Goal: Task Accomplishment & Management: Use online tool/utility

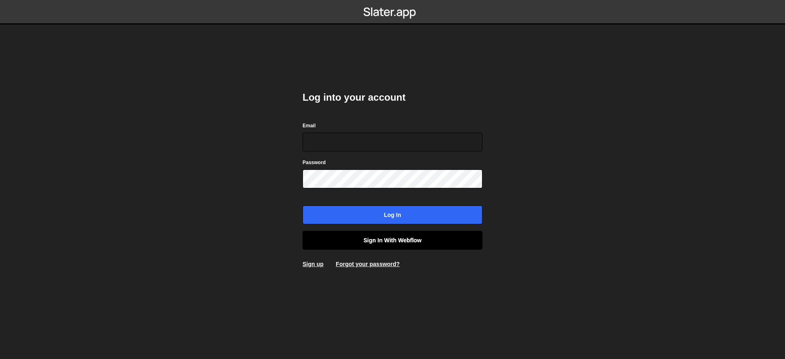
type input "contact@muratdesigns.com"
click at [380, 237] on link "Sign in with Webflow" at bounding box center [393, 240] width 180 height 19
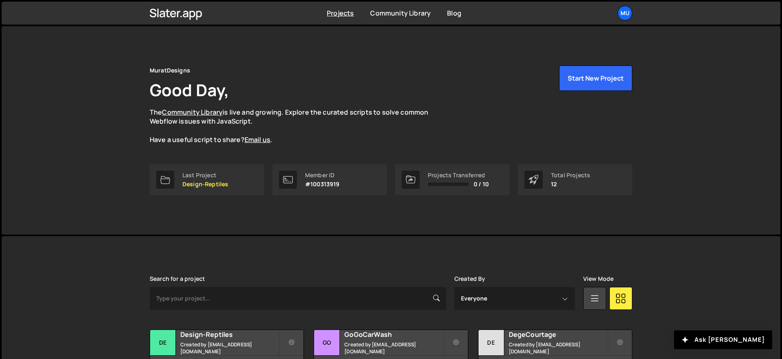
click at [593, 64] on div "MuratDesigns Good Day, The Community Library is live and growing. Explore the c…" at bounding box center [390, 130] width 507 height 208
click at [593, 68] on button "Start New Project" at bounding box center [595, 77] width 73 height 25
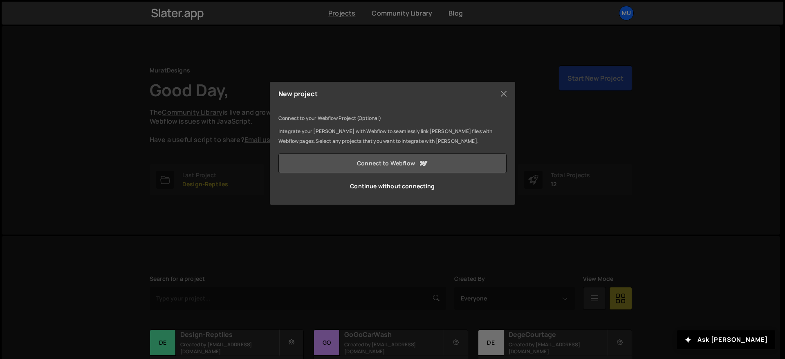
click at [395, 164] on link "Connect to Webflow" at bounding box center [392, 163] width 228 height 20
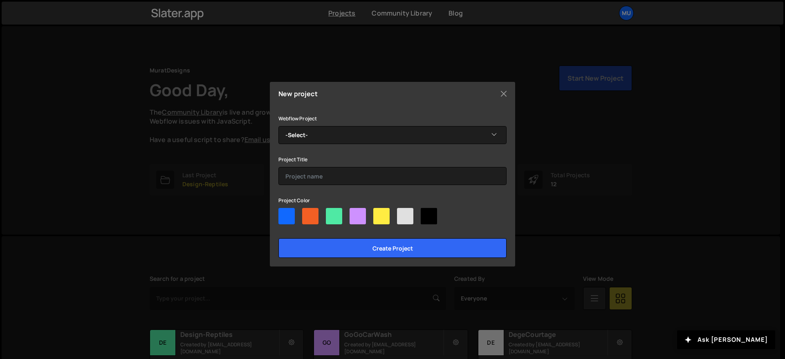
click at [118, 88] on div "New project Connect to your Webflow Project (Optional) Integrate your [PERSON_N…" at bounding box center [392, 179] width 785 height 359
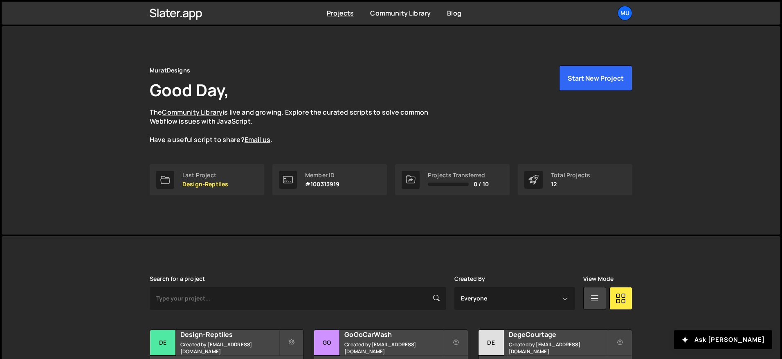
click at [591, 91] on div "MuratDesigns Good Day, The Community Library is live and growing. Explore the c…" at bounding box center [391, 104] width 482 height 79
click at [592, 81] on button "Start New Project" at bounding box center [595, 77] width 73 height 25
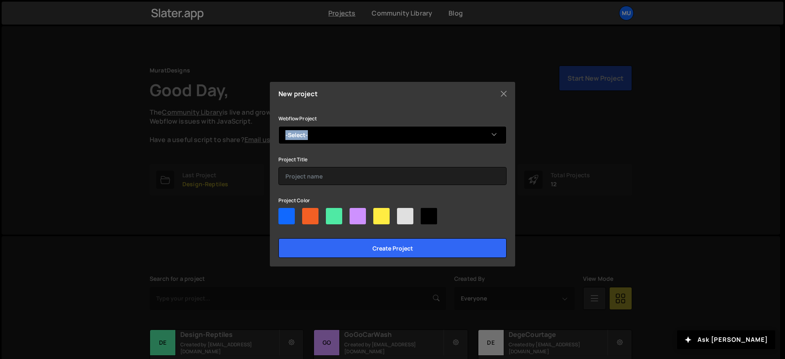
click at [316, 141] on div "Webflow Project -Select- iProd Project Title Project Color Create project" at bounding box center [392, 185] width 228 height 144
click at [316, 134] on select "-Select- iProd" at bounding box center [392, 135] width 228 height 18
select select "67f3eb04d5dd4105c03f9f7a"
click at [278, 126] on select "-Select- iProd" at bounding box center [392, 135] width 228 height 18
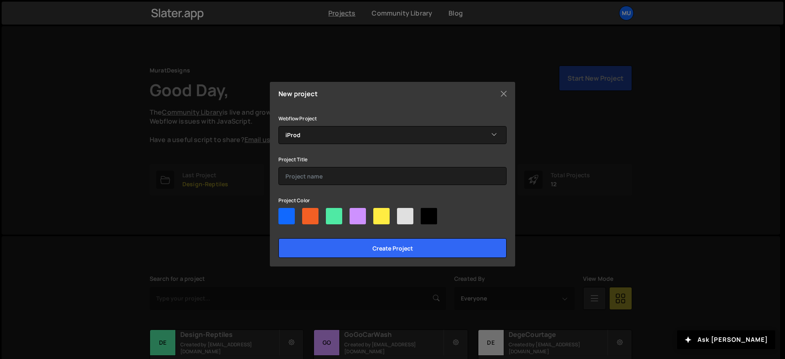
click at [279, 215] on div at bounding box center [286, 216] width 16 height 16
click at [279, 213] on input"] "radio" at bounding box center [280, 210] width 5 height 5
radio input"] "true"
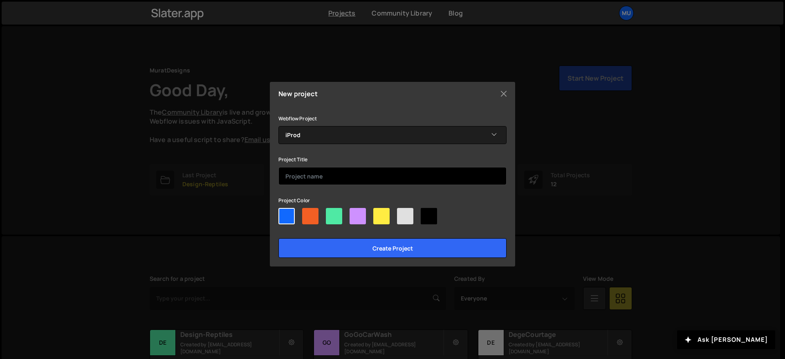
click at [318, 175] on input "text" at bounding box center [392, 176] width 228 height 18
type input "iProd"
click at [278, 238] on input "Create project" at bounding box center [392, 248] width 228 height 20
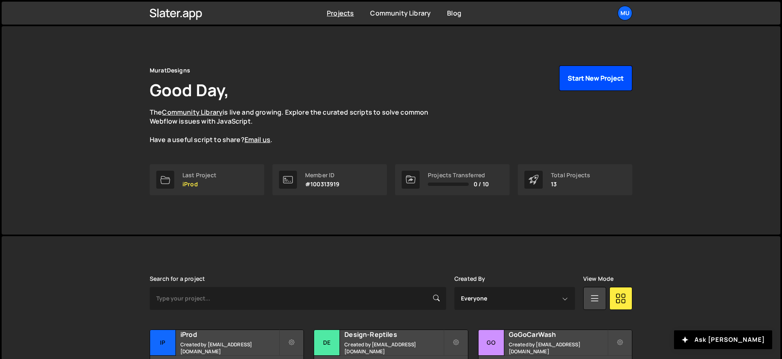
click at [586, 74] on button "Start New Project" at bounding box center [595, 77] width 73 height 25
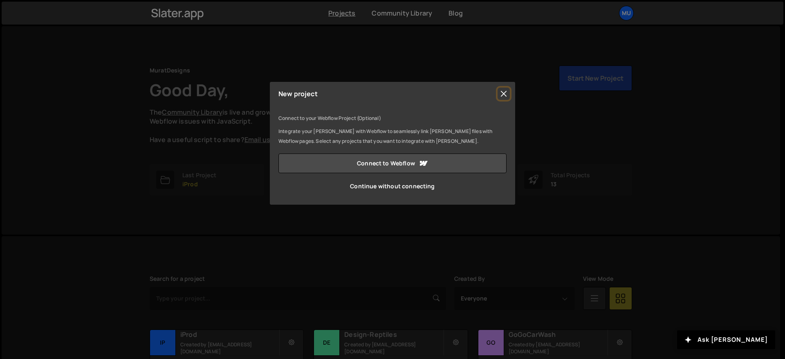
click at [503, 92] on button "Close" at bounding box center [504, 93] width 12 height 12
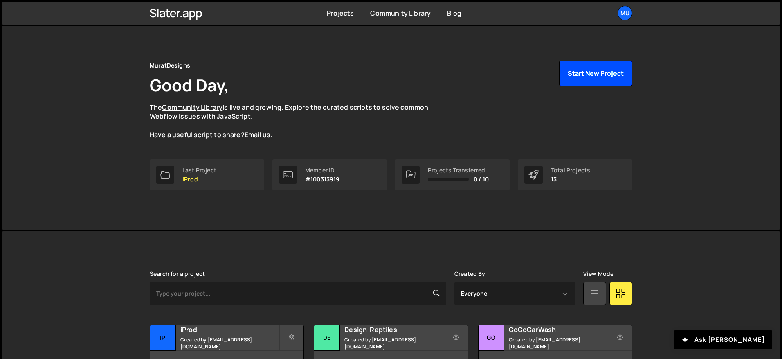
scroll to position [55, 0]
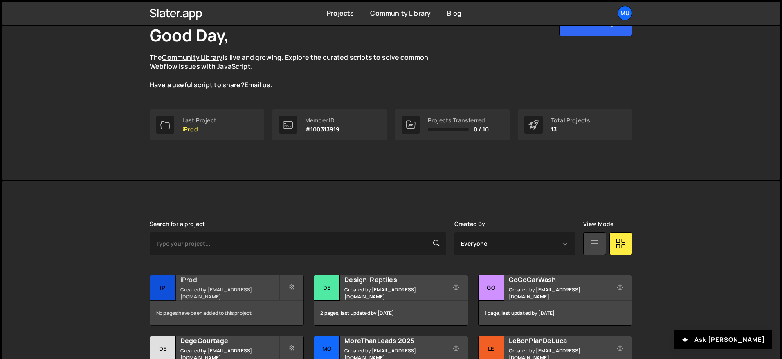
click at [205, 315] on div "No pages have been added to this project" at bounding box center [226, 313] width 153 height 25
click at [276, 288] on div "iProd Created by muratdesigns1@gmail.com" at bounding box center [226, 287] width 153 height 25
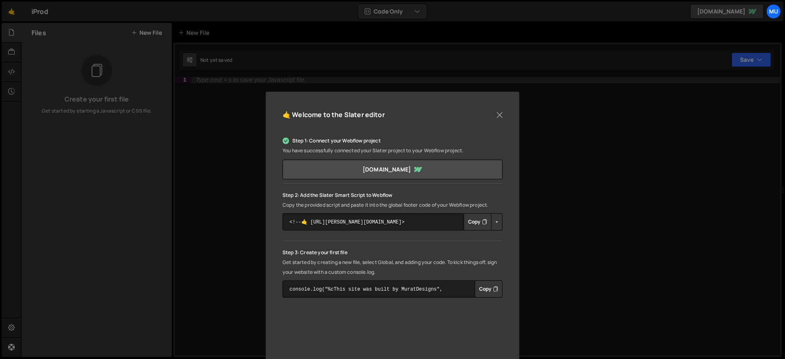
click at [477, 220] on button "Copy" at bounding box center [478, 221] width 28 height 17
click at [496, 117] on button "Close" at bounding box center [500, 115] width 12 height 12
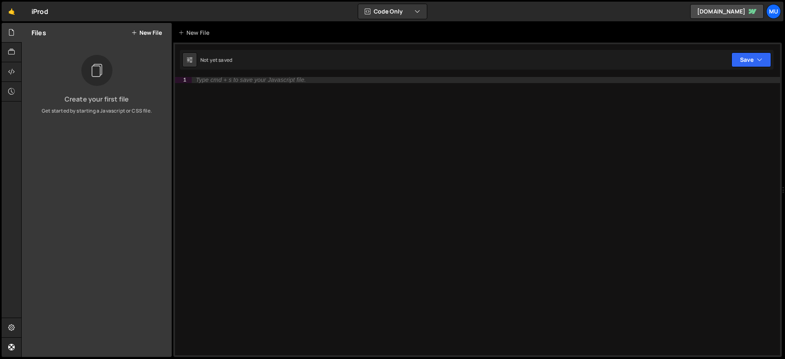
click at [141, 27] on div "Files New File" at bounding box center [97, 33] width 150 height 20
click at [147, 33] on button "New File" at bounding box center [146, 32] width 31 height 7
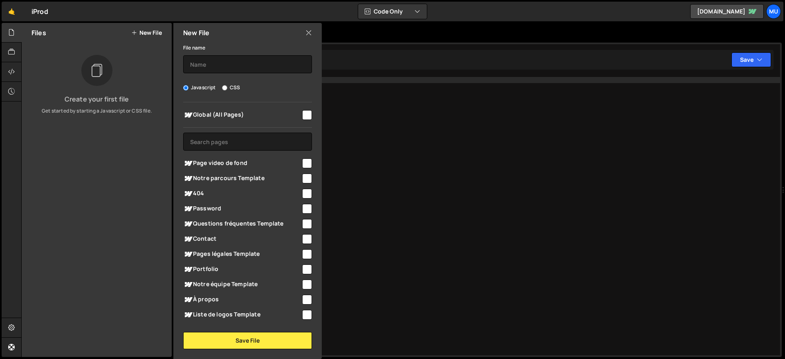
click at [203, 163] on span "Page video de fond" at bounding box center [242, 163] width 118 height 10
checkbox input "true"
click at [206, 180] on span "Notre parcours Template" at bounding box center [242, 178] width 118 height 10
checkbox input "true"
click at [204, 191] on span "404" at bounding box center [242, 193] width 118 height 10
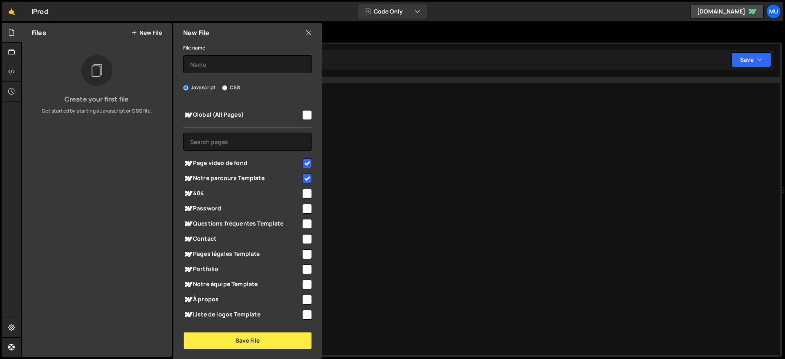
checkbox input "true"
drag, startPoint x: 203, startPoint y: 199, endPoint x: 204, endPoint y: 203, distance: 4.7
click at [203, 199] on div "404" at bounding box center [247, 193] width 129 height 15
click at [205, 205] on span "Password" at bounding box center [242, 209] width 118 height 10
checkbox input "true"
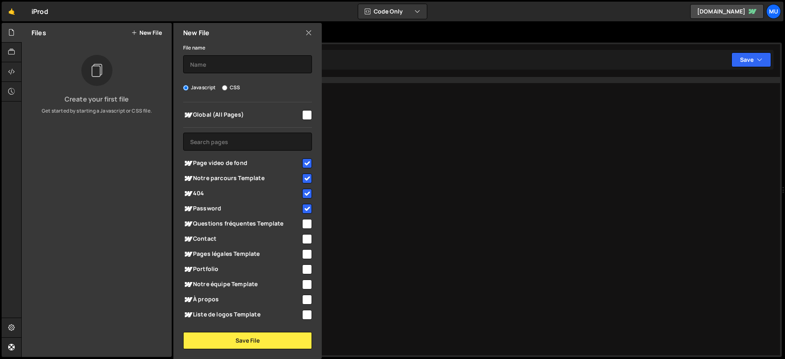
click at [207, 220] on span "Questions fréquentes Template" at bounding box center [242, 224] width 118 height 10
checkbox input "true"
click at [208, 238] on span "Contact" at bounding box center [242, 239] width 118 height 10
checkbox input "true"
click at [211, 254] on span "Pages légales Template" at bounding box center [242, 254] width 118 height 10
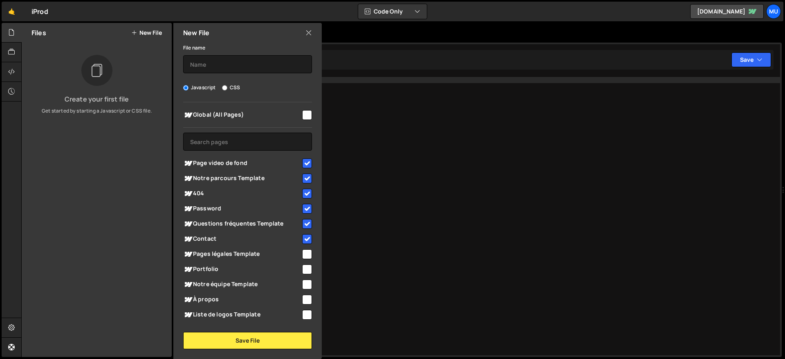
checkbox input "true"
click at [211, 271] on span "Portfolio" at bounding box center [242, 269] width 118 height 10
checkbox input "true"
click at [212, 288] on span "Notre équipe Template" at bounding box center [242, 284] width 118 height 10
checkbox input "true"
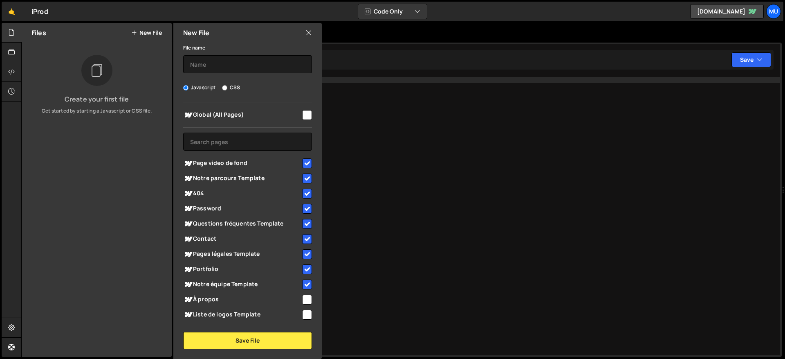
click at [217, 319] on div "Liste de logos Template" at bounding box center [247, 314] width 129 height 15
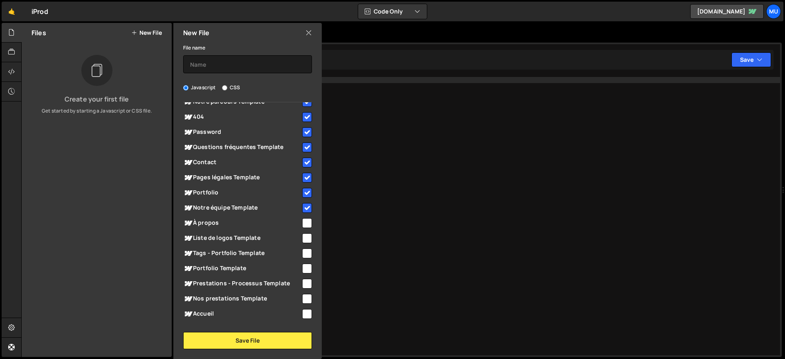
scroll to position [82, 0]
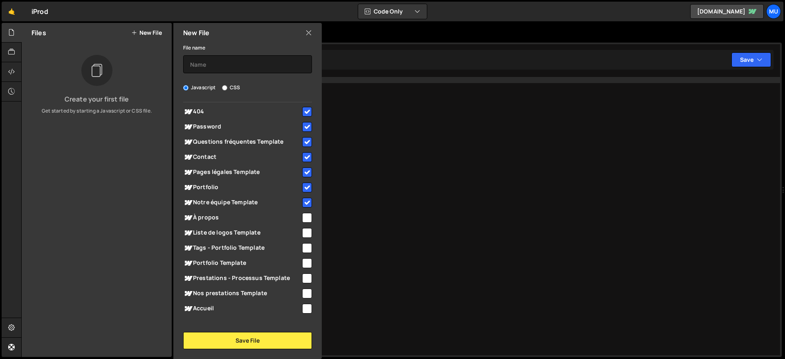
click at [220, 231] on span "Liste de logos Template" at bounding box center [242, 233] width 118 height 10
click at [219, 237] on span "Liste de logos Template" at bounding box center [242, 233] width 118 height 10
checkbox input "false"
click at [215, 246] on span "Tags - Portfolio Template" at bounding box center [242, 248] width 118 height 10
checkbox input "true"
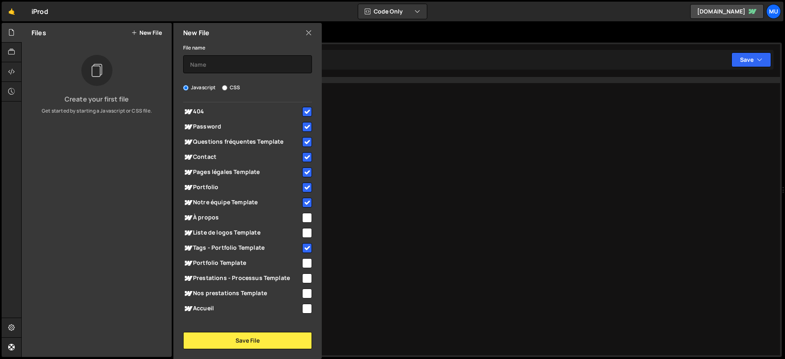
click at [220, 233] on span "Liste de logos Template" at bounding box center [242, 233] width 118 height 10
checkbox input "true"
click at [221, 262] on span "Portfolio Template" at bounding box center [242, 263] width 118 height 10
checkbox input "true"
click at [220, 274] on span "Prestations - Processus Template" at bounding box center [242, 278] width 118 height 10
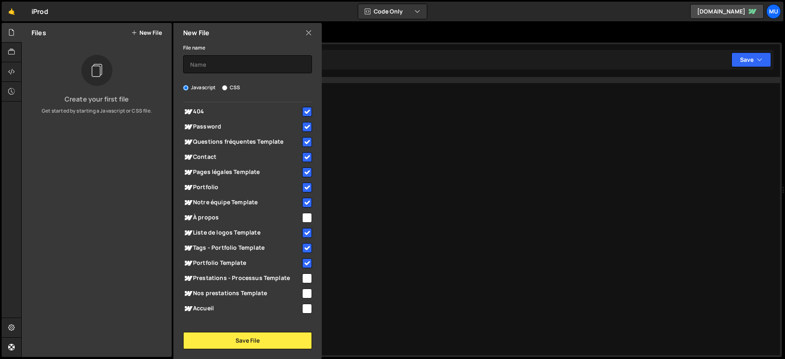
checkbox input "true"
click at [218, 292] on span "Nos prestations Template" at bounding box center [242, 293] width 118 height 10
checkbox input "true"
click at [213, 300] on div "Nos prestations Template" at bounding box center [247, 292] width 129 height 15
click at [215, 312] on span "Accueil" at bounding box center [242, 308] width 118 height 10
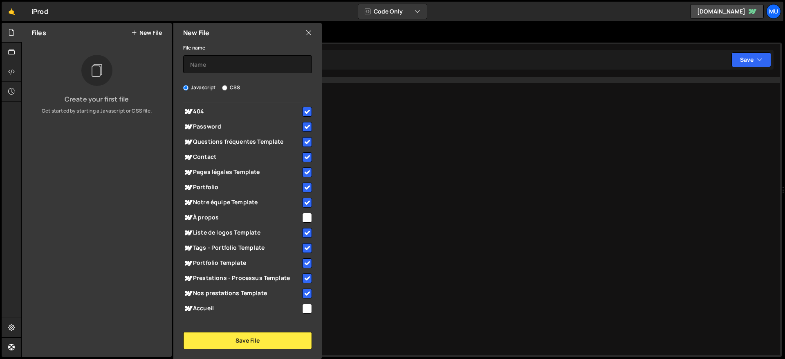
checkbox input "true"
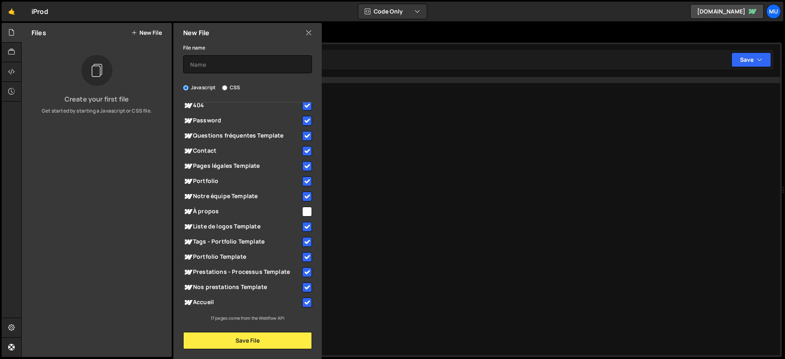
scroll to position [0, 0]
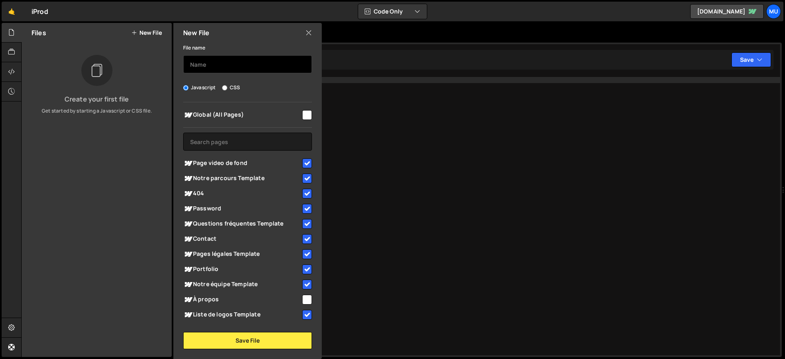
click at [238, 58] on input "text" at bounding box center [247, 64] width 129 height 18
type input "Splide Classic"
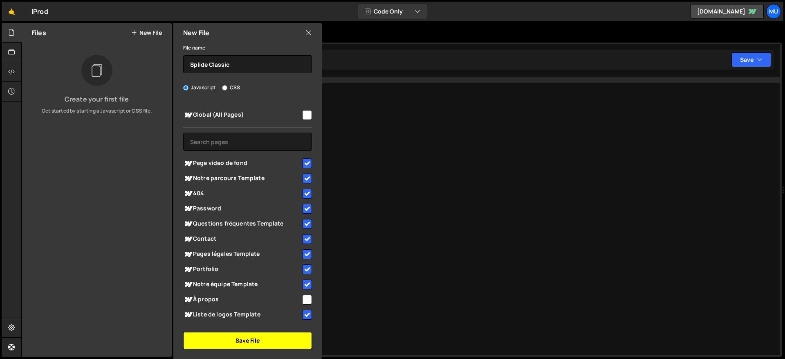
click at [258, 337] on button "Save File" at bounding box center [247, 340] width 129 height 17
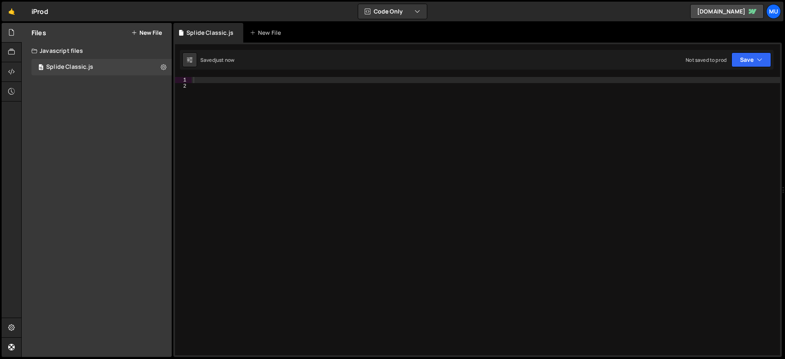
click at [274, 123] on div at bounding box center [486, 222] width 588 height 290
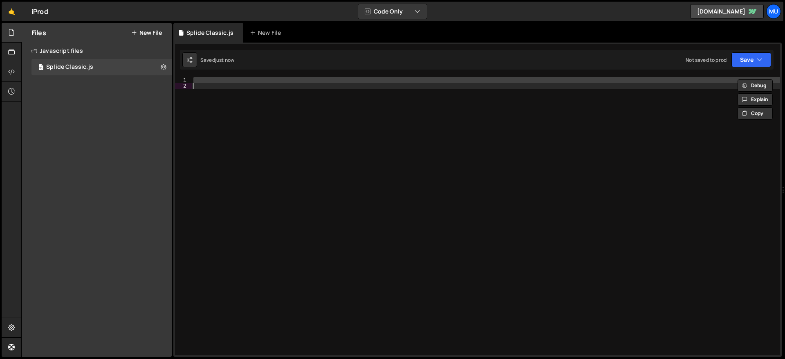
click at [328, 125] on div at bounding box center [486, 216] width 588 height 278
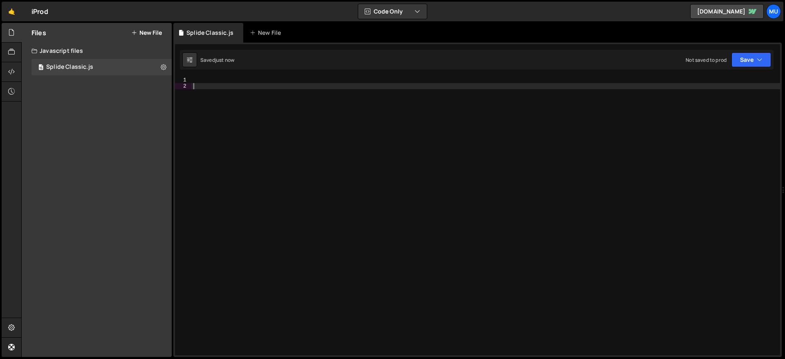
click at [279, 97] on div at bounding box center [486, 222] width 588 height 290
click at [149, 34] on button "New File" at bounding box center [146, 32] width 31 height 7
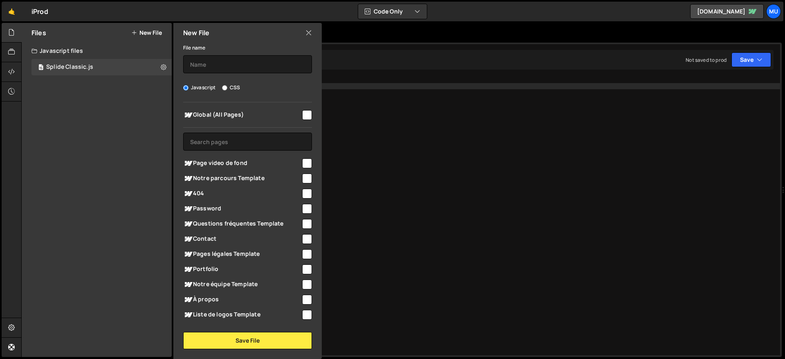
scroll to position [88, 0]
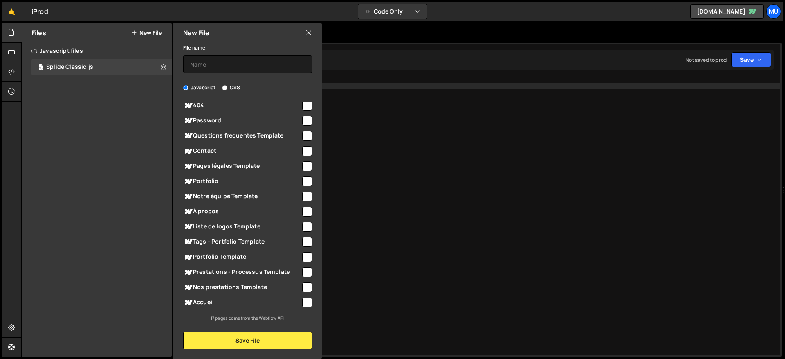
click at [231, 214] on span "À propos" at bounding box center [242, 211] width 118 height 10
checkbox input "true"
click at [224, 71] on input "text" at bounding box center [247, 64] width 129 height 18
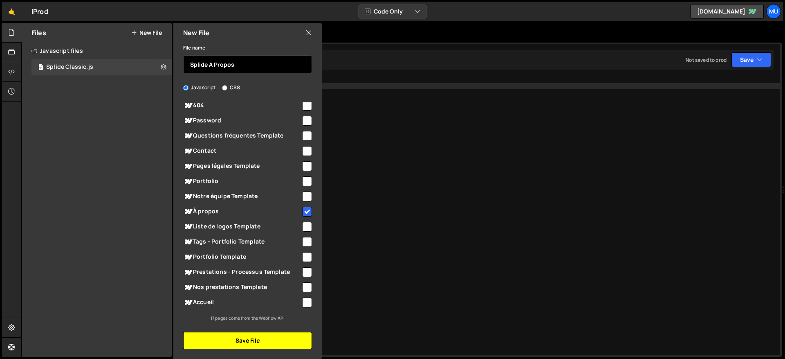
type input "Splide A Propos"
click at [246, 344] on button "Save File" at bounding box center [247, 340] width 129 height 17
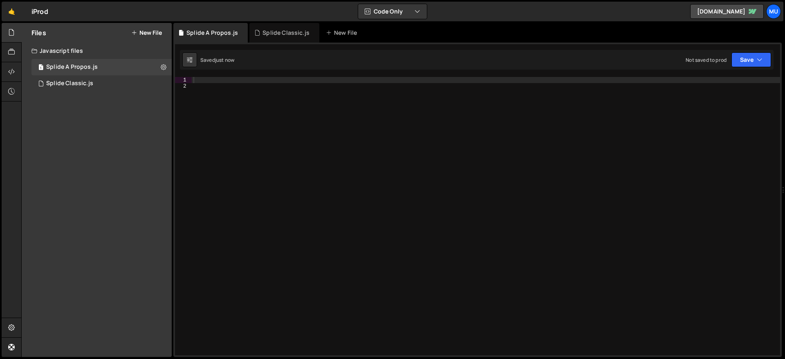
click at [296, 125] on div at bounding box center [486, 222] width 588 height 290
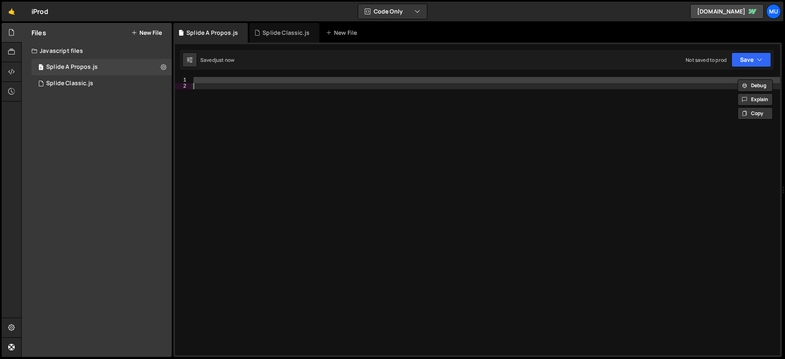
paste textarea
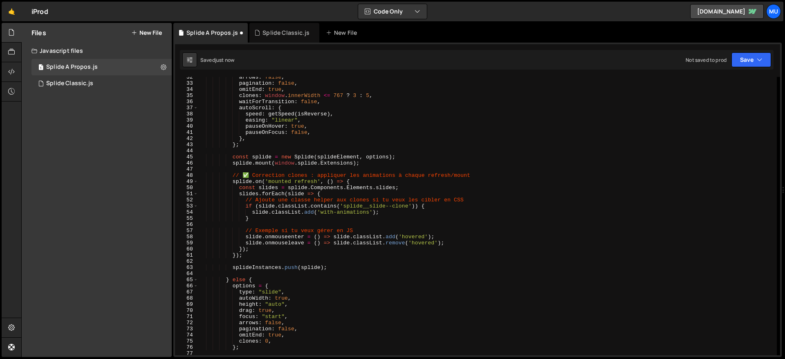
scroll to position [0, 0]
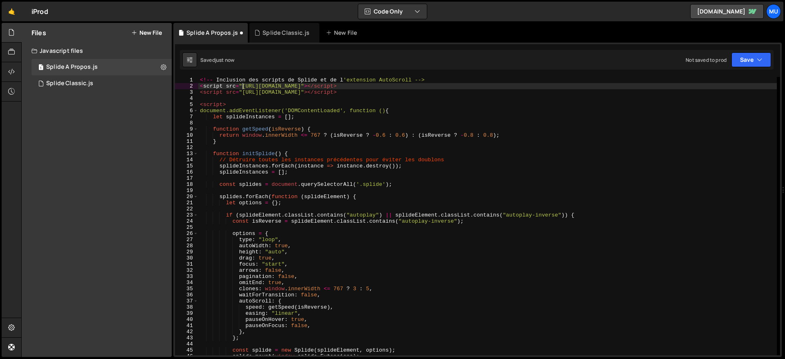
drag, startPoint x: 241, startPoint y: 86, endPoint x: 312, endPoint y: 86, distance: 71.1
click at [312, 86] on div "<!-- Inclusion des scripts de Splide et de l 'extension AutoScroll --> < script…" at bounding box center [487, 222] width 579 height 290
drag, startPoint x: 231, startPoint y: 81, endPoint x: 239, endPoint y: 84, distance: 8.9
click at [234, 81] on div "<!-- Inclusion des scripts de Splide et de l 'extension AutoScroll --> < script…" at bounding box center [487, 222] width 579 height 290
drag, startPoint x: 242, startPoint y: 86, endPoint x: 482, endPoint y: 84, distance: 240.4
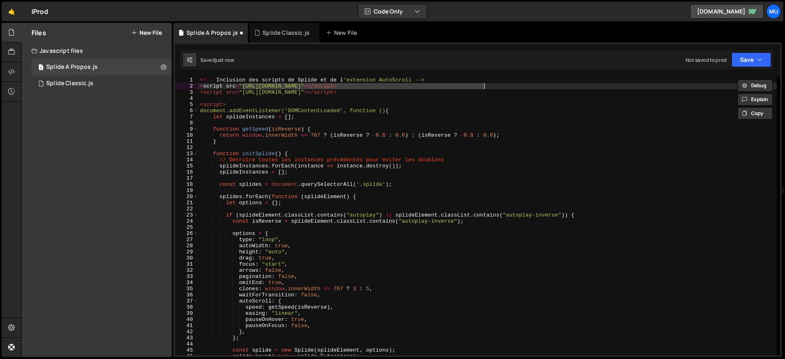
click at [482, 84] on div "<!-- Inclusion des scripts de Splide et de l 'extension AutoScroll --> < script…" at bounding box center [487, 222] width 579 height 290
type textarea "<script src="https://cdn.jsdelivr.net/npm/@splidejs/splide@latest/dist/js/splid…"
drag, startPoint x: 161, startPoint y: 61, endPoint x: 164, endPoint y: 65, distance: 5.2
click at [161, 61] on button at bounding box center [163, 67] width 15 height 15
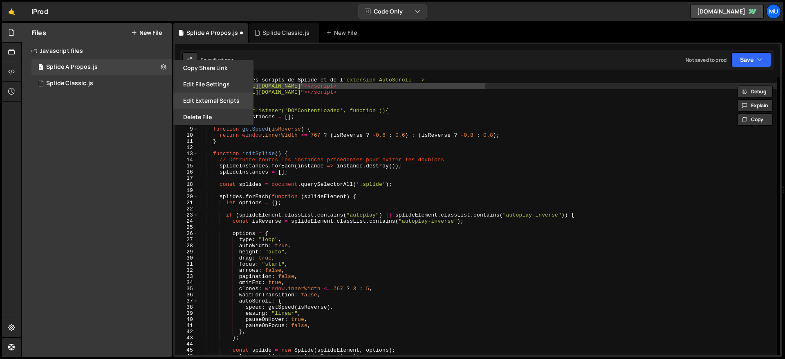
click at [200, 96] on button "Edit External Scripts" at bounding box center [213, 100] width 80 height 16
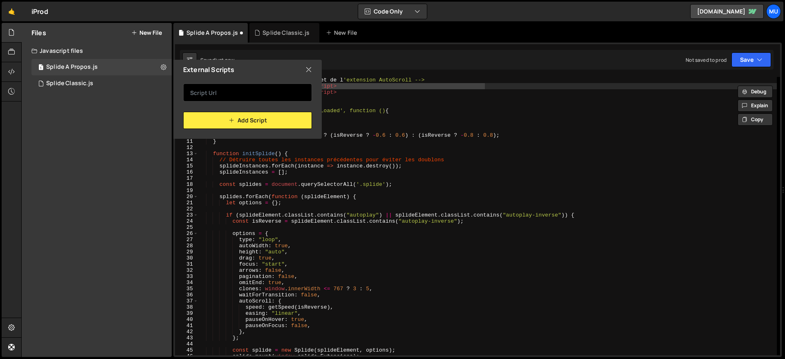
click at [233, 96] on input "text" at bounding box center [247, 92] width 129 height 18
paste input "https://cdn.jsdelivr.net/npm/@splidejs/splide@latest/dist/js/splide.min.js"
type input "https://cdn.jsdelivr.net/npm/@splidejs/splide@latest/dist/js/splide.min.js"
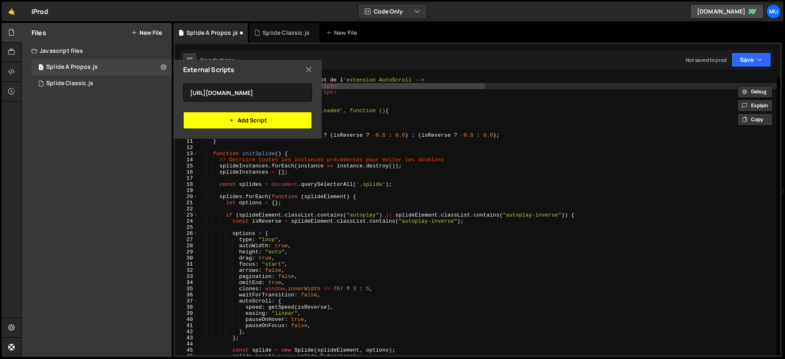
click at [222, 121] on button "Add Script" at bounding box center [247, 120] width 129 height 17
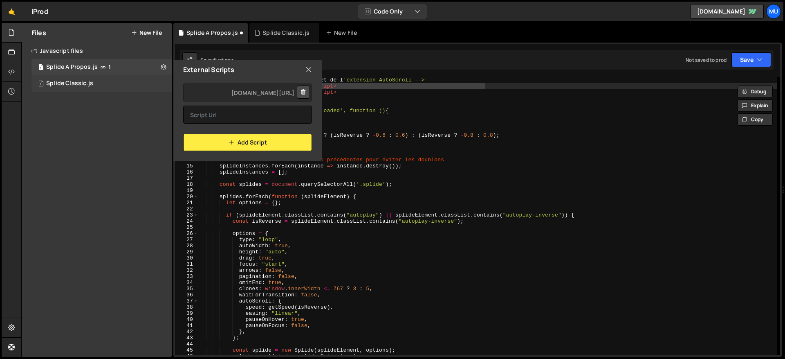
click at [160, 83] on div "1 Splide Classic.js 0" at bounding box center [101, 83] width 140 height 16
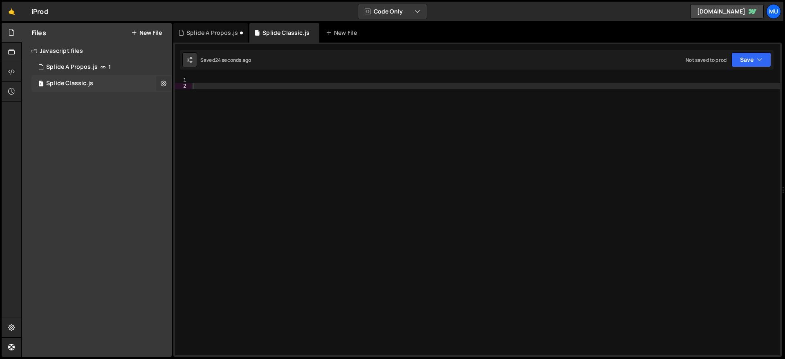
click at [164, 83] on icon at bounding box center [164, 83] width 6 height 8
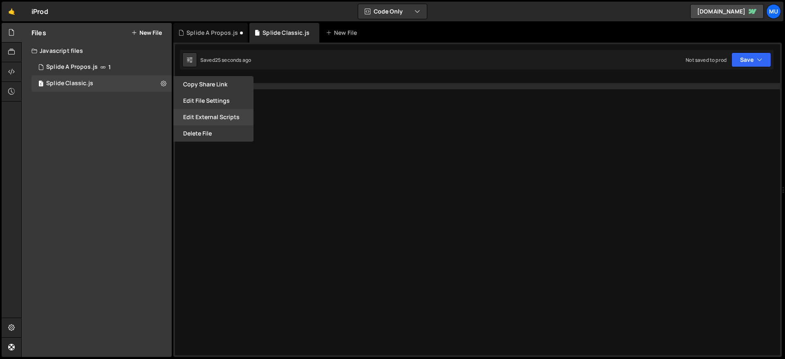
click at [203, 112] on button "Edit External Scripts" at bounding box center [213, 117] width 80 height 16
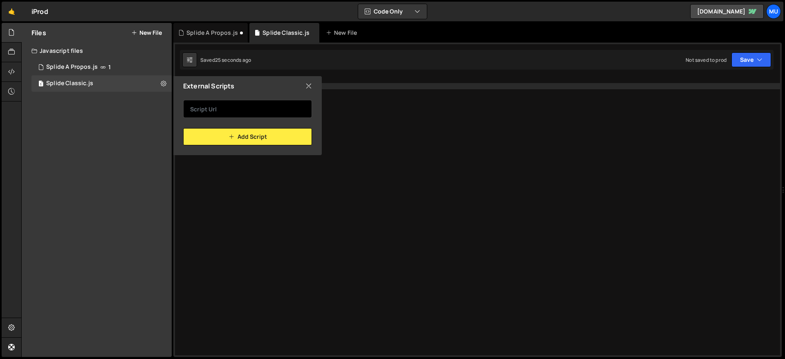
click at [247, 110] on input "text" at bounding box center [247, 109] width 129 height 18
paste input "https://cdn.jsdelivr.net/npm/@splidejs/splide@latest/dist/js/splide.min.js"
type input "https://cdn.jsdelivr.net/npm/@splidejs/splide@latest/dist/js/splide.min.js"
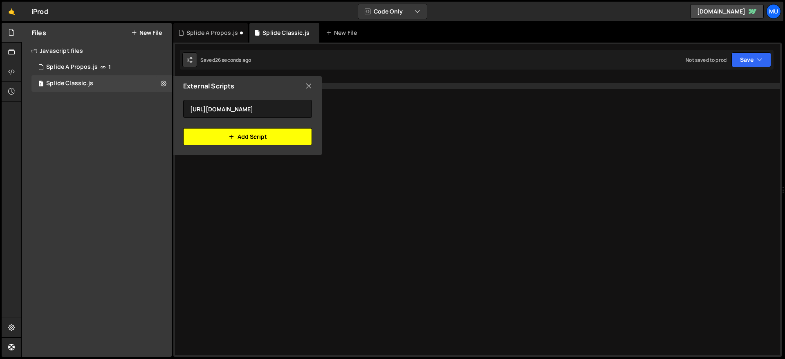
click at [238, 135] on button "Add Script" at bounding box center [247, 136] width 129 height 17
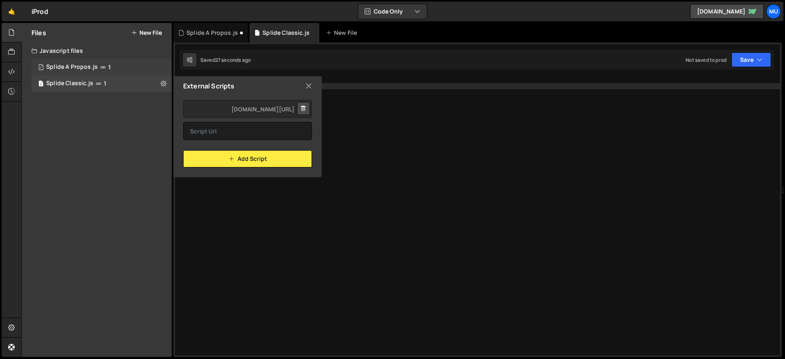
click at [163, 64] on div "1 Splide A Propos.js 1" at bounding box center [101, 67] width 140 height 16
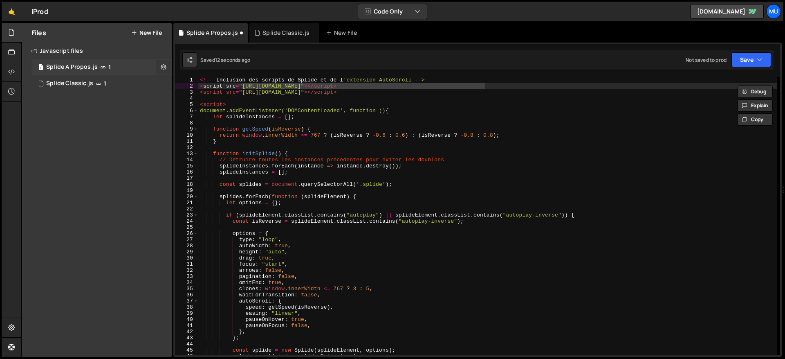
click at [165, 66] on icon at bounding box center [164, 67] width 6 height 8
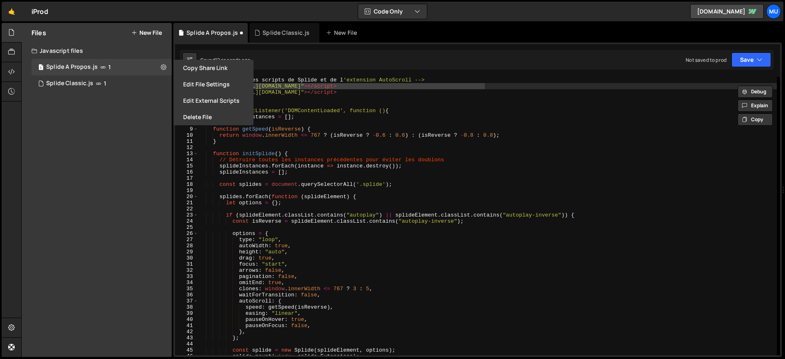
click at [407, 105] on div "<!-- Inclusion des scripts de Splide et de l 'extension AutoScroll --> < script…" at bounding box center [487, 222] width 579 height 290
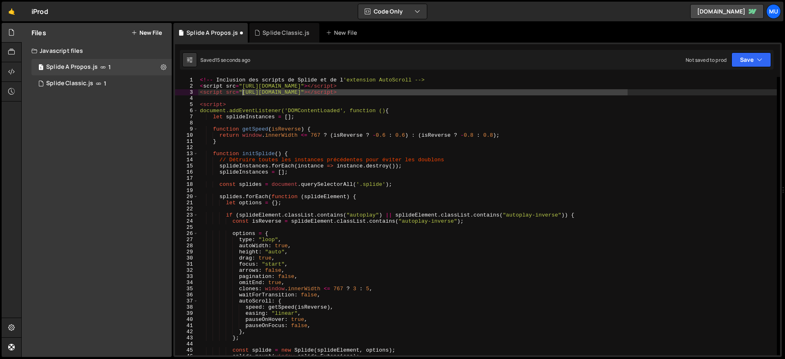
drag, startPoint x: 628, startPoint y: 94, endPoint x: 243, endPoint y: 93, distance: 384.3
click at [243, 93] on div "<!-- Inclusion des scripts de Splide et de l 'extension AutoScroll --> < script…" at bounding box center [487, 222] width 579 height 290
type textarea "<script src="https://cdn.jsdelivr.net/npm/@splidejs/splide-extension-auto-scrol…"
click at [148, 72] on div "1 Splide A Propos.js 1" at bounding box center [101, 67] width 140 height 16
click at [162, 67] on icon at bounding box center [164, 67] width 6 height 8
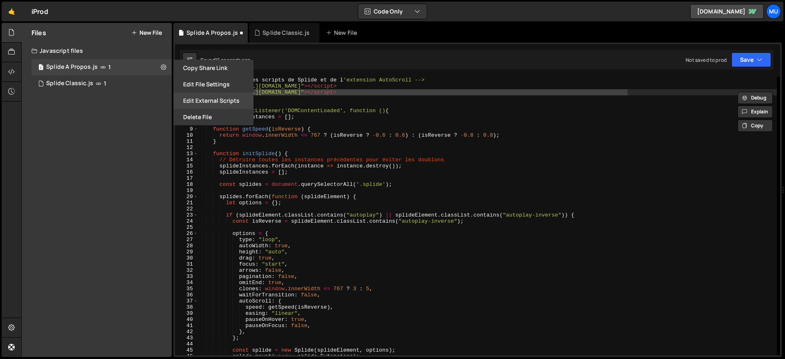
click at [205, 102] on button "Edit External Scripts" at bounding box center [213, 100] width 80 height 16
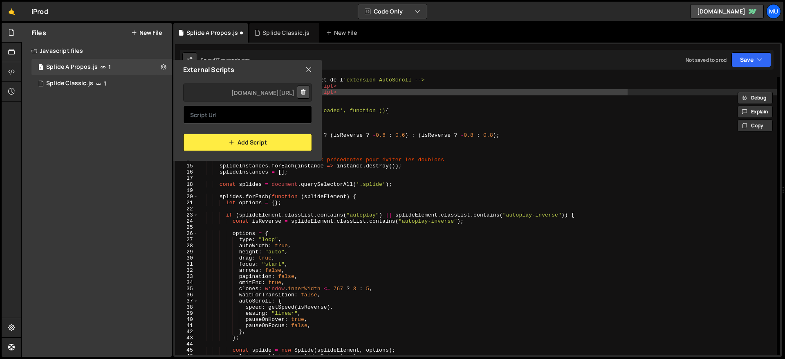
click at [247, 117] on input "text" at bounding box center [247, 114] width 129 height 18
paste input "https://cdn.jsdelivr.net/npm/@splidejs/splide-extension-auto-scroll@latest/dist…"
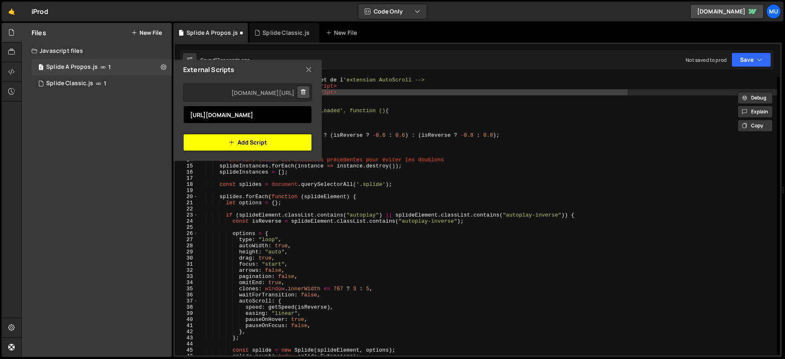
scroll to position [0, 216]
type input "https://cdn.jsdelivr.net/npm/@splidejs/splide-extension-auto-scroll@latest/dist…"
click at [220, 137] on button "Add Script" at bounding box center [247, 142] width 129 height 17
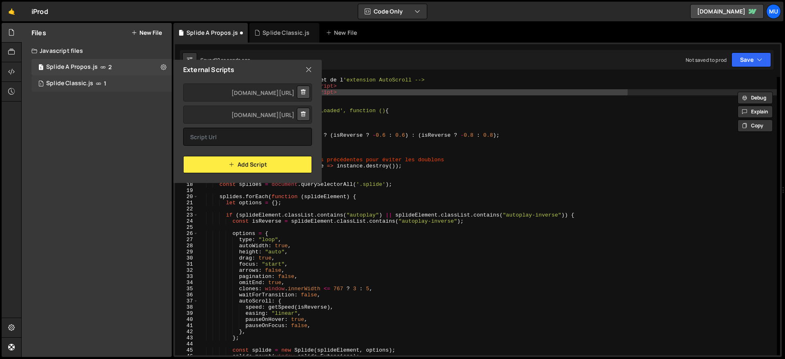
click at [164, 81] on div "1 Splide Classic.js 1" at bounding box center [101, 83] width 140 height 16
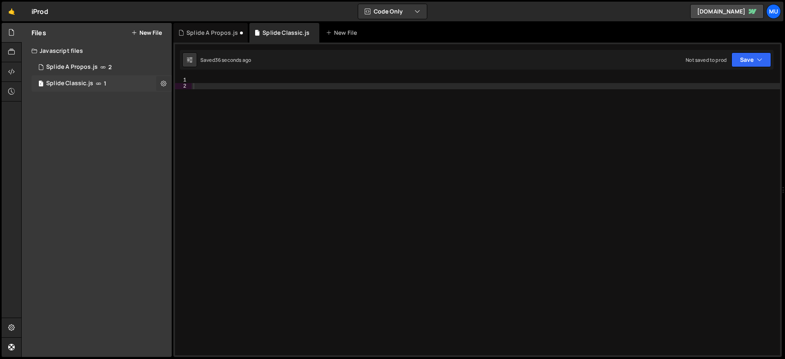
click at [165, 83] on icon at bounding box center [164, 83] width 6 height 8
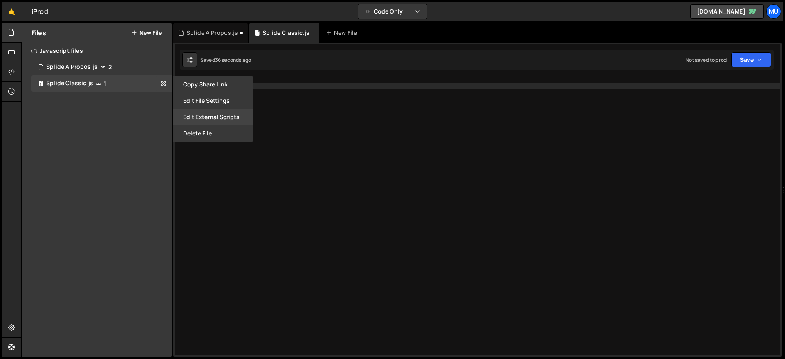
click at [196, 119] on button "Edit External Scripts" at bounding box center [213, 117] width 80 height 16
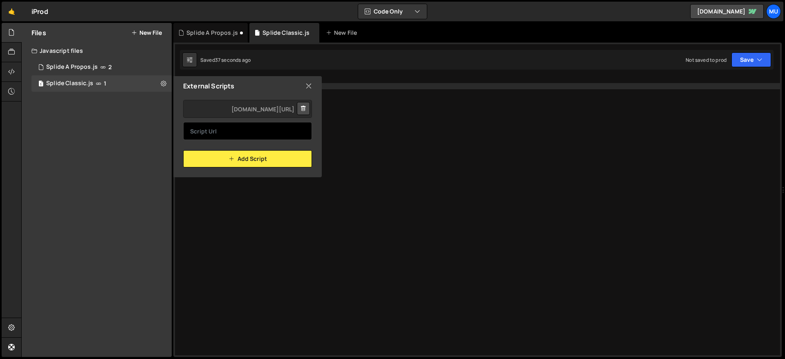
click at [223, 132] on input "text" at bounding box center [247, 131] width 129 height 18
paste input "https://cdn.jsdelivr.net/npm/@splidejs/splide-extension-auto-scroll@latest/dist…"
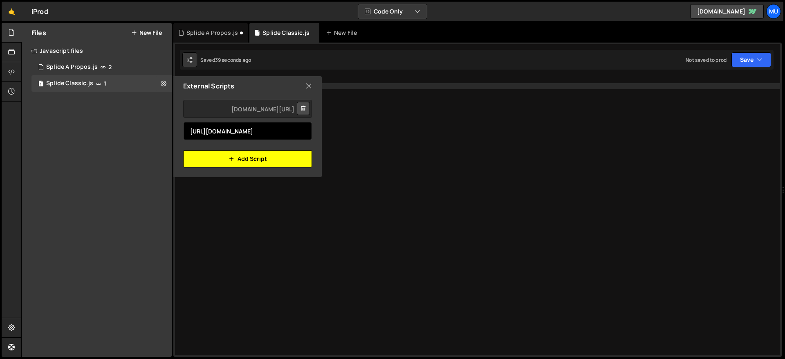
type input "https://cdn.jsdelivr.net/npm/@splidejs/splide-extension-auto-scroll@latest/dist…"
click at [244, 159] on button "Add Script" at bounding box center [247, 158] width 129 height 17
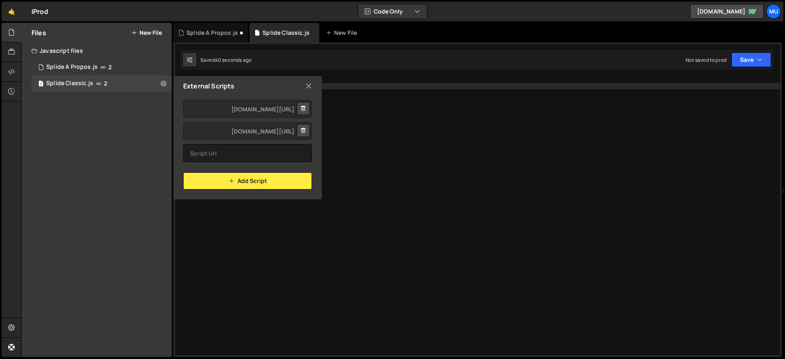
click at [308, 83] on icon at bounding box center [308, 85] width 7 height 9
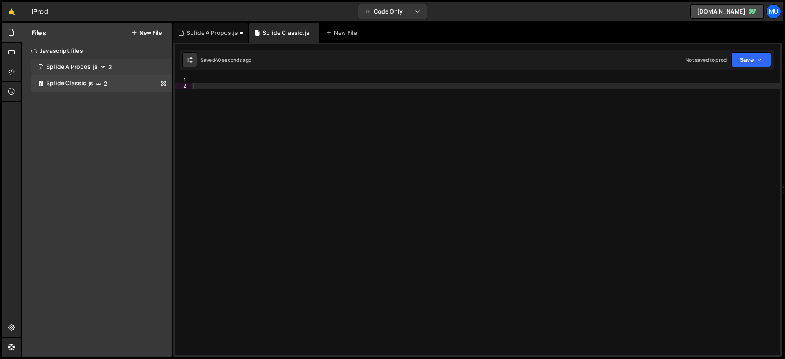
click at [114, 66] on div "1 Splide A Propos.js 2" at bounding box center [101, 67] width 140 height 16
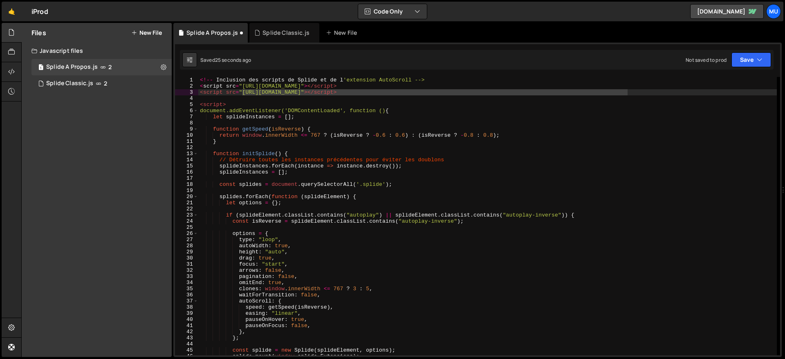
click at [202, 90] on div "<!-- Inclusion des scripts de Splide et de l 'extension AutoScroll --> < script…" at bounding box center [487, 222] width 579 height 290
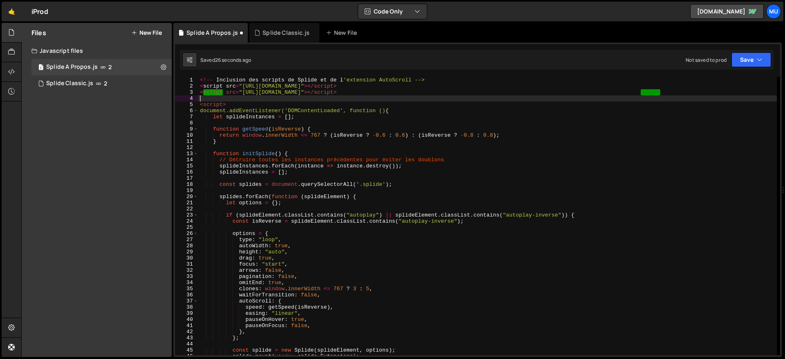
click at [204, 96] on div "<!-- Inclusion des scripts de Splide et de l 'extension AutoScroll --> < script…" at bounding box center [487, 222] width 579 height 290
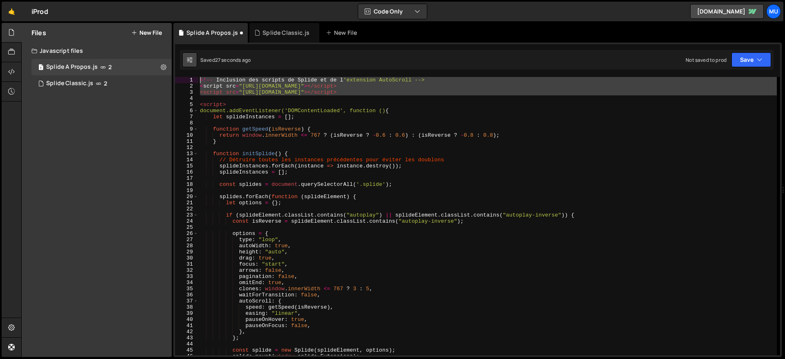
drag, startPoint x: 202, startPoint y: 99, endPoint x: 193, endPoint y: 57, distance: 43.2
click at [193, 57] on div "Debug Explain Copy Splide A Propos.js Splide Classic.js New File Saved 27 secon…" at bounding box center [477, 190] width 608 height 334
click at [216, 82] on div "<!-- Inclusion des scripts de Splide et de l 'extension AutoScroll --> < script…" at bounding box center [487, 216] width 579 height 278
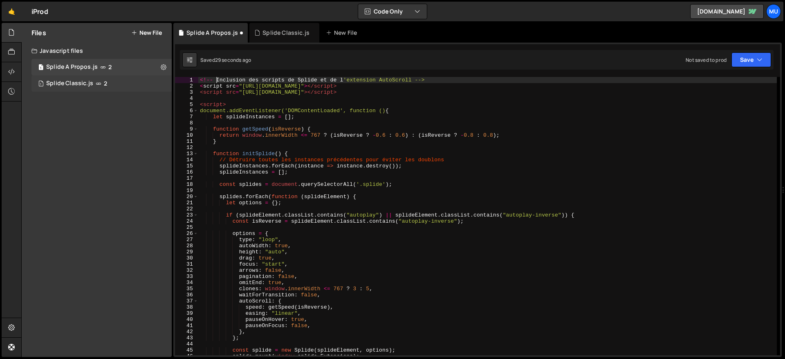
click at [96, 83] on icon at bounding box center [99, 83] width 6 height 7
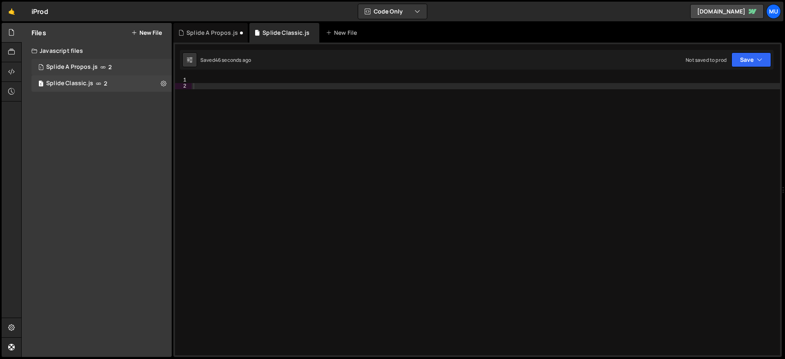
click at [70, 66] on div "Splide A Propos.js" at bounding box center [72, 66] width 52 height 7
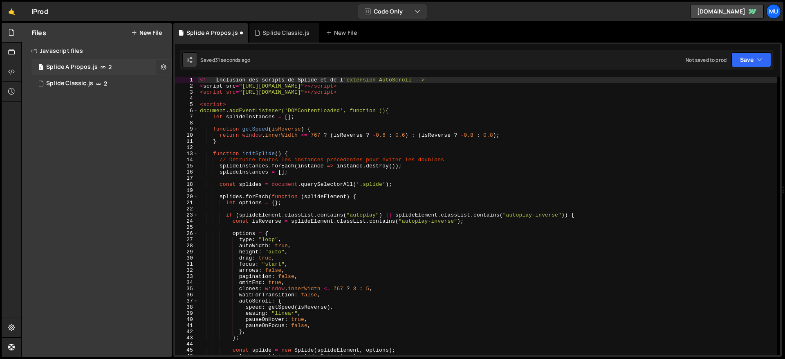
click at [162, 66] on icon at bounding box center [164, 67] width 6 height 8
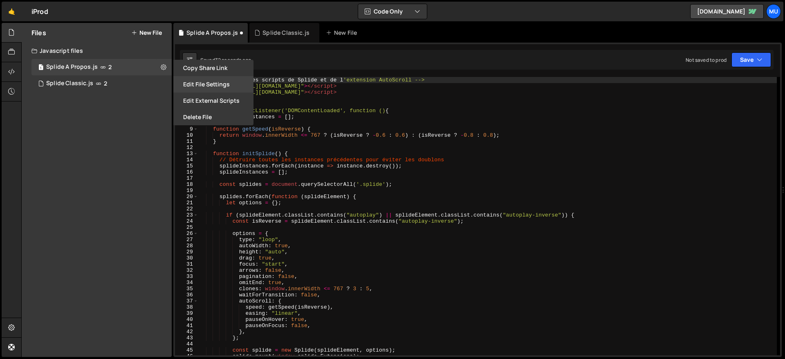
click at [204, 85] on button "Edit File Settings" at bounding box center [213, 84] width 80 height 16
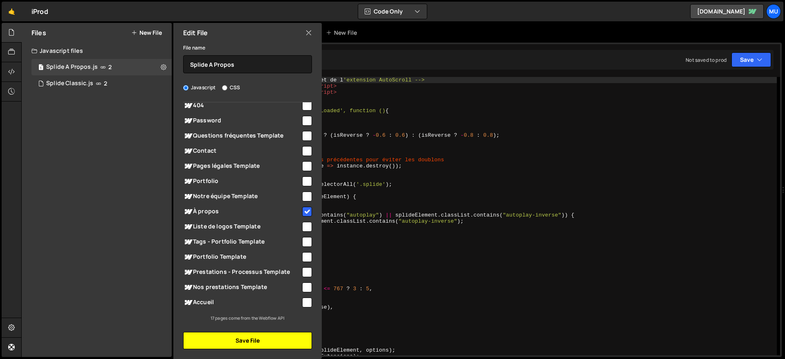
click at [256, 339] on button "Save File" at bounding box center [247, 340] width 129 height 17
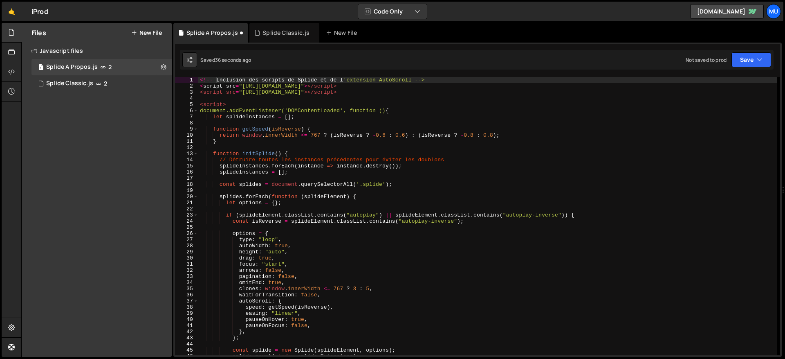
click at [372, 155] on div "<!-- Inclusion des scripts de Splide et de l 'extension AutoScroll --> < script…" at bounding box center [487, 222] width 579 height 290
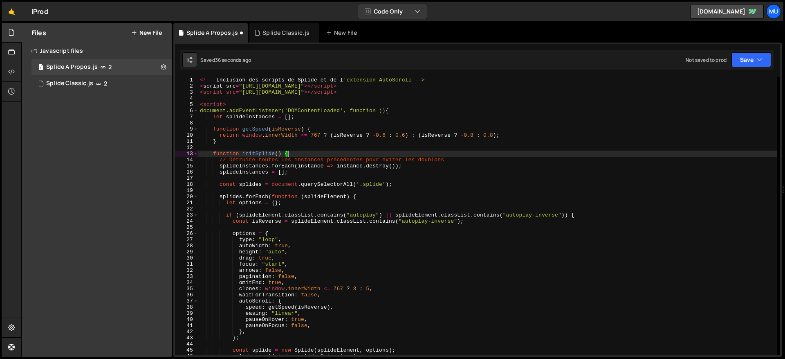
type textarea "</script>"
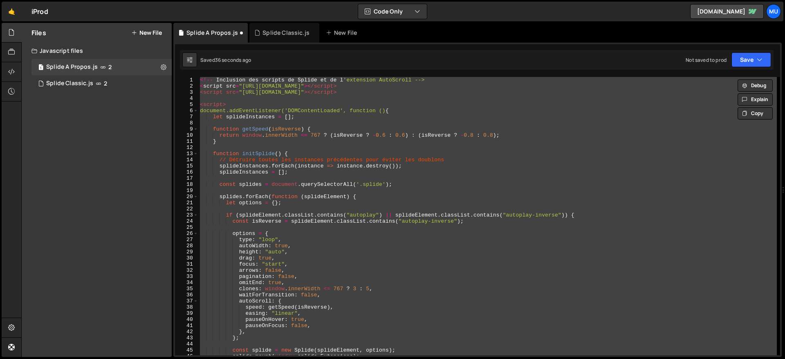
paste textarea
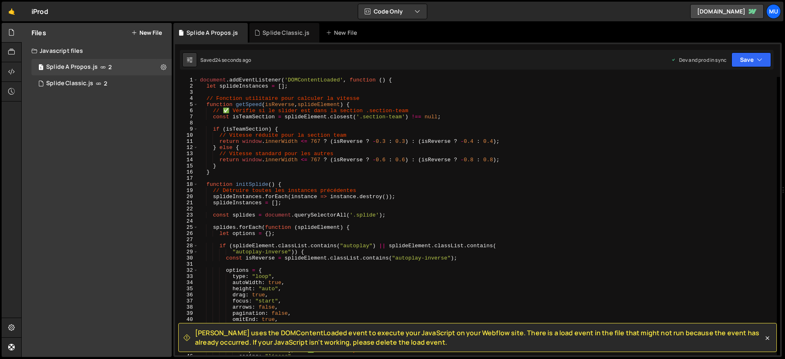
click at [559, 165] on div "document . addEventListener ( 'DOMContentLoaded' , function ( ) { let splideIns…" at bounding box center [487, 222] width 579 height 290
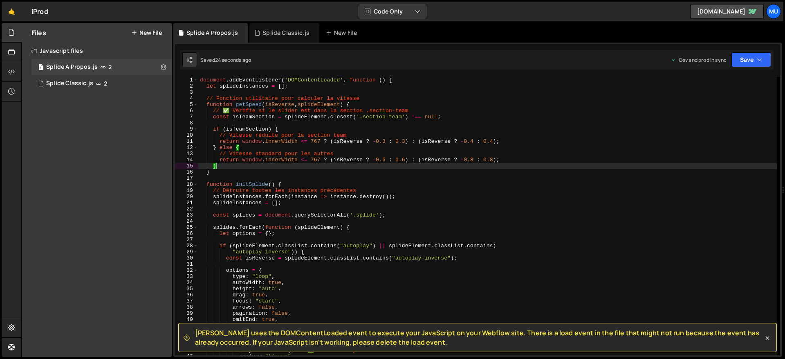
type textarea "});"
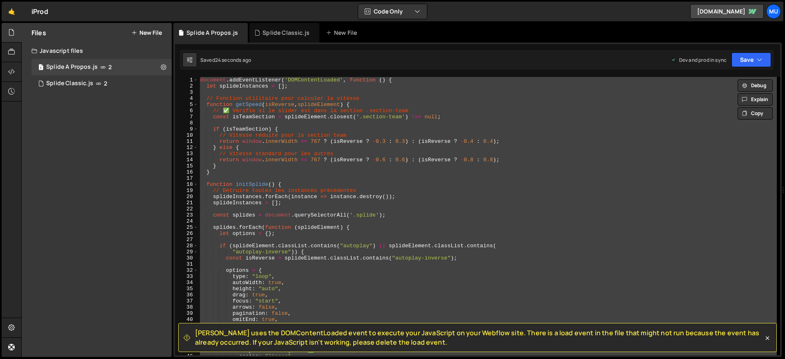
paste textarea
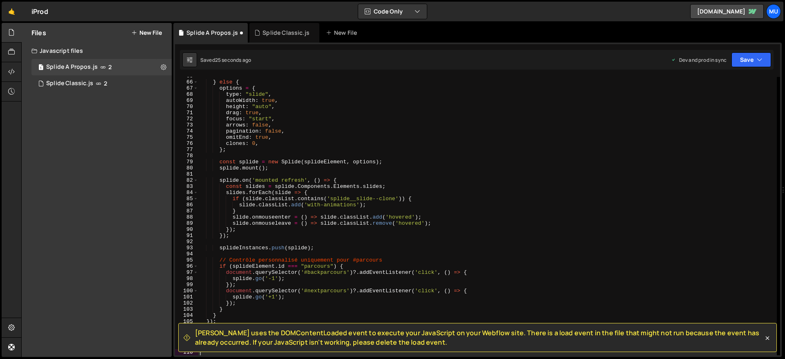
scroll to position [397, 0]
type textarea "window.addEventListener("resize", initSplide);"
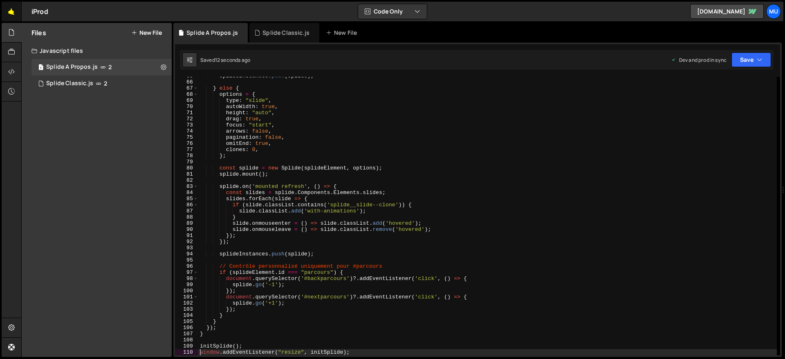
click at [9, 4] on link "🤙" at bounding box center [12, 12] width 20 height 20
click at [91, 78] on div "1 Splide Classic.js 2" at bounding box center [101, 83] width 140 height 16
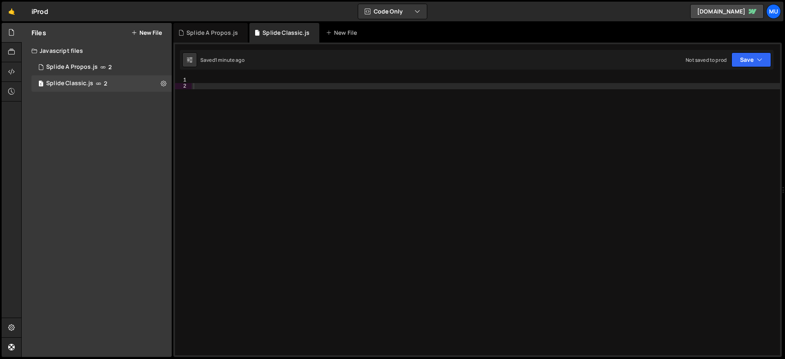
click at [290, 92] on div at bounding box center [486, 222] width 588 height 290
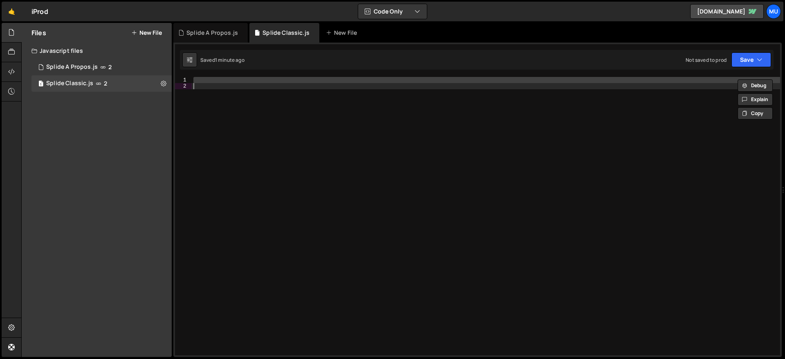
paste textarea
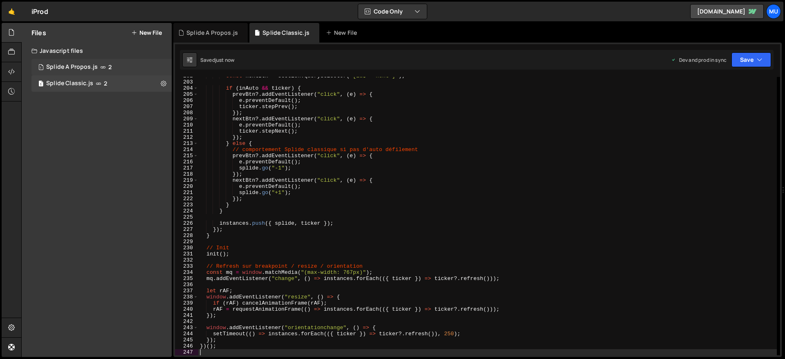
click at [103, 64] on icon at bounding box center [103, 67] width 6 height 7
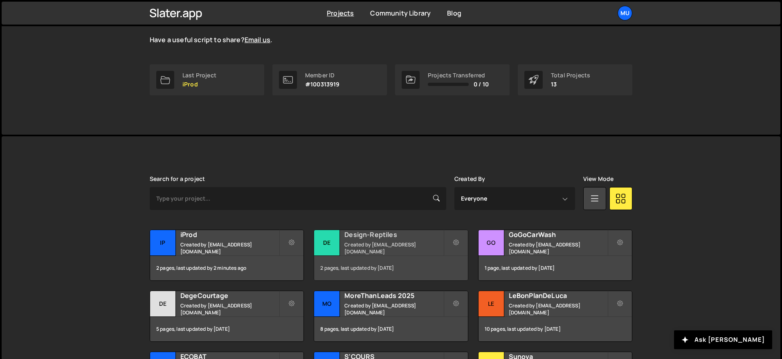
scroll to position [110, 0]
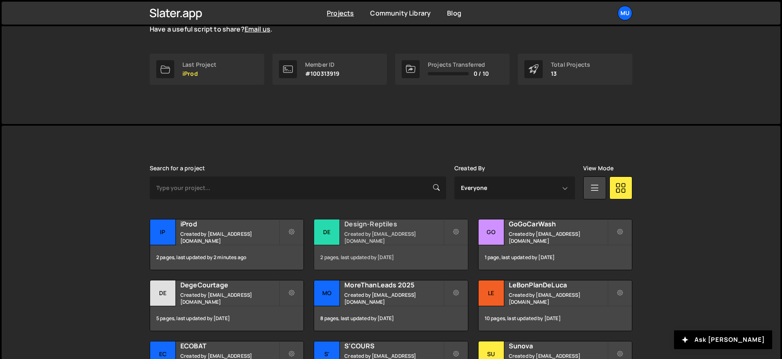
click at [399, 225] on h2 "Design-Reptiles" at bounding box center [393, 223] width 99 height 9
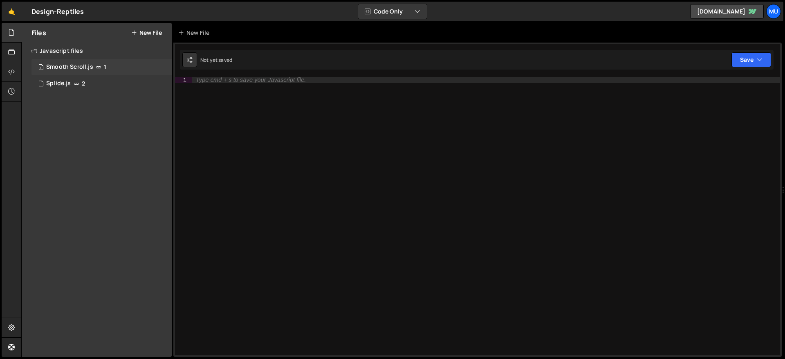
click at [73, 67] on div "Smooth Scroll.js" at bounding box center [69, 66] width 47 height 7
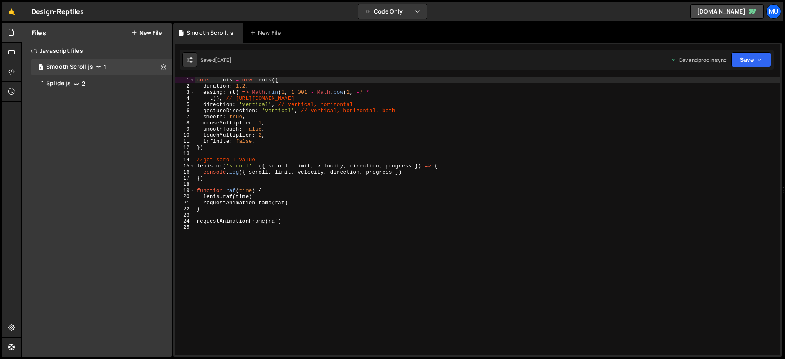
click at [27, 75] on div "1 Smooth Scroll.js 1 1 Splide.js 2" at bounding box center [97, 75] width 150 height 33
click at [58, 80] on div "Splide.js" at bounding box center [58, 83] width 25 height 7
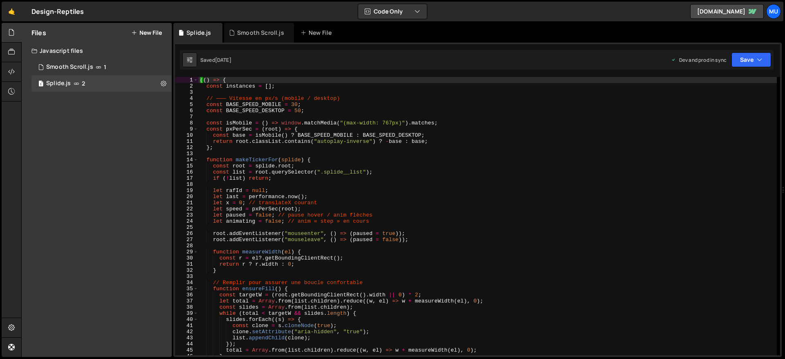
click at [332, 110] on div "(( ) => { const instances = [ ] ; // ——— Vitesse en px/s (mobile / desktop) con…" at bounding box center [487, 222] width 579 height 290
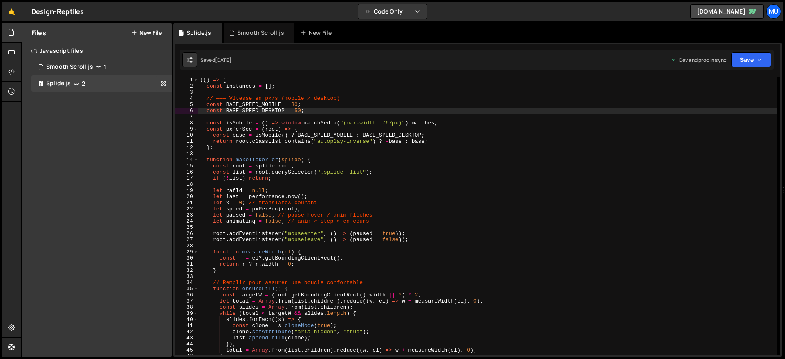
type textarea "})();"
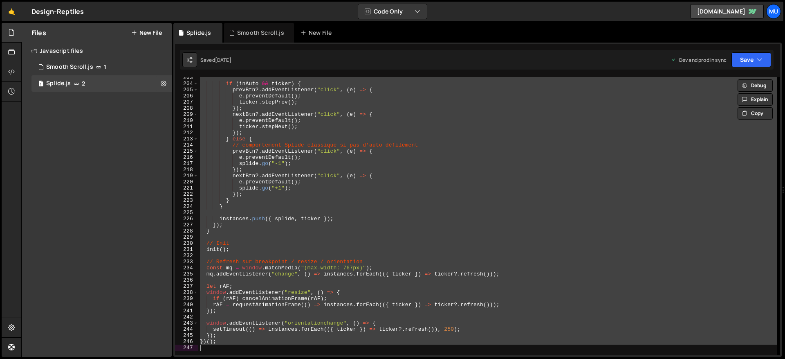
scroll to position [1072, 0]
